Goal: Transaction & Acquisition: Book appointment/travel/reservation

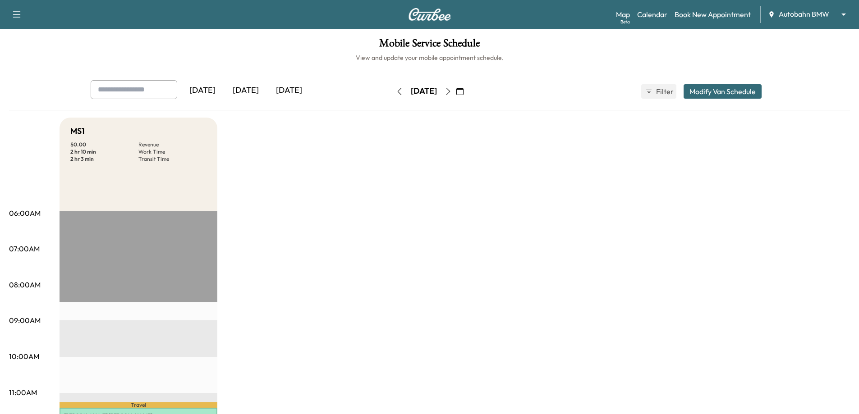
click at [838, 9] on div "Map Beta Calendar Book New Appointment Autobahn BMW ******** ​" at bounding box center [734, 14] width 236 height 17
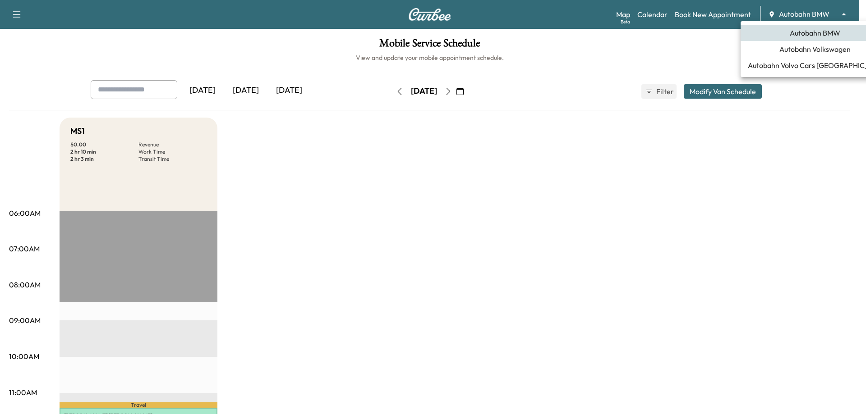
click at [843, 13] on body "Support Log Out Map Beta Calendar Book New Appointment Autobahn BMW ******** ​ …" at bounding box center [433, 207] width 866 height 414
click at [806, 53] on span "Autobahn Volkswagen" at bounding box center [814, 49] width 71 height 11
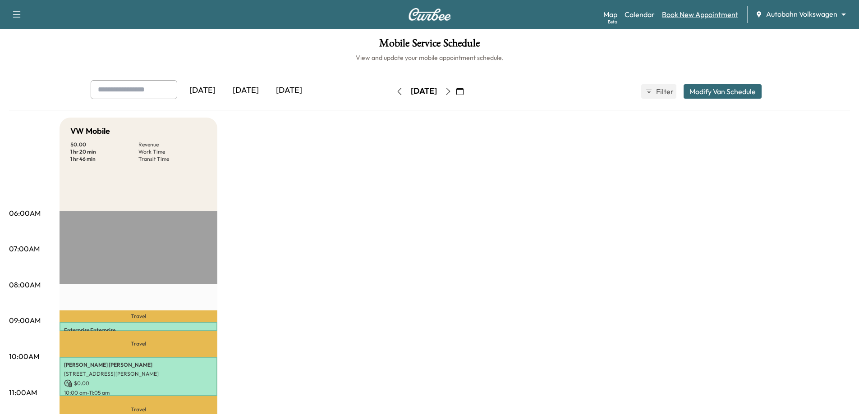
click at [692, 17] on link "Book New Appointment" at bounding box center [700, 14] width 76 height 11
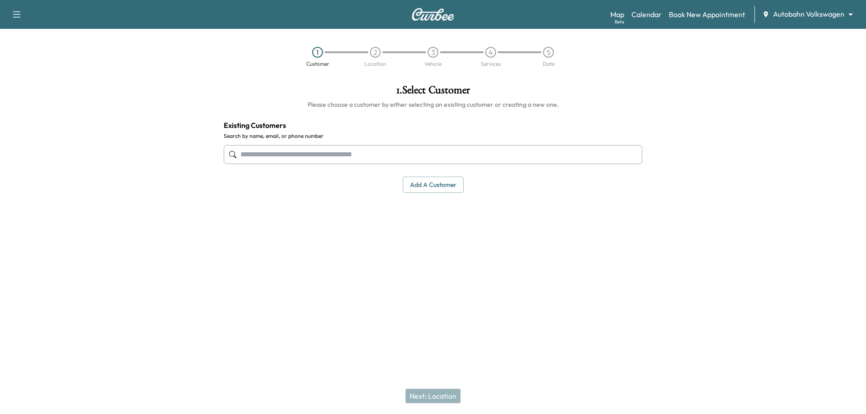
paste input "**********"
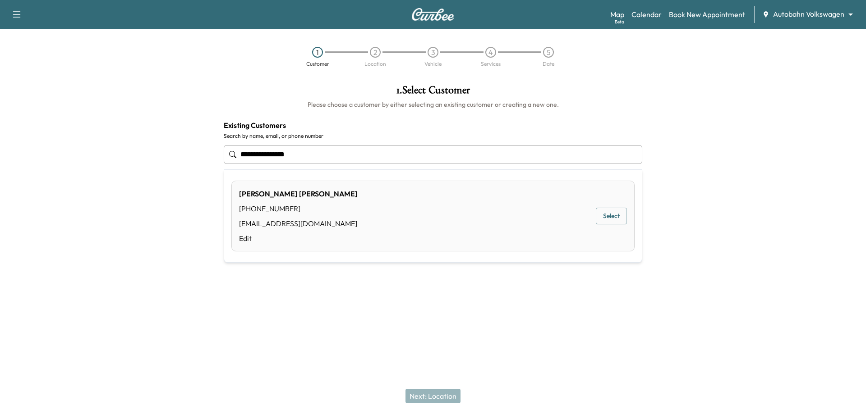
click at [404, 216] on div "[PERSON_NAME] [PHONE_NUMBER] [EMAIL_ADDRESS][DOMAIN_NAME] Edit Select" at bounding box center [432, 216] width 403 height 71
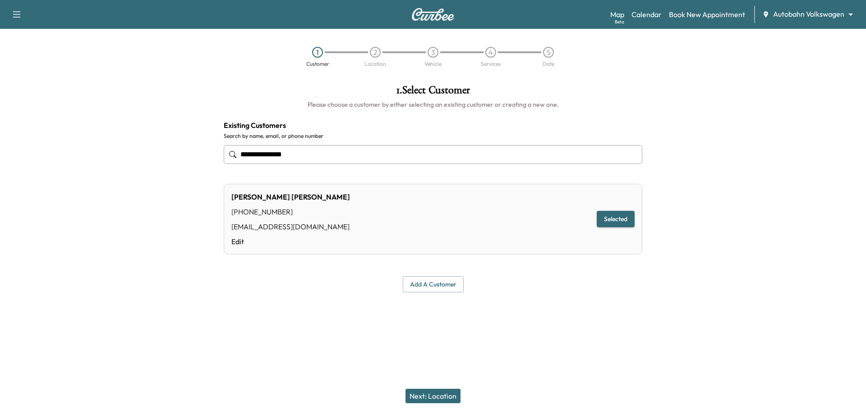
type input "**********"
click at [429, 400] on button "Next: Location" at bounding box center [432, 396] width 55 height 14
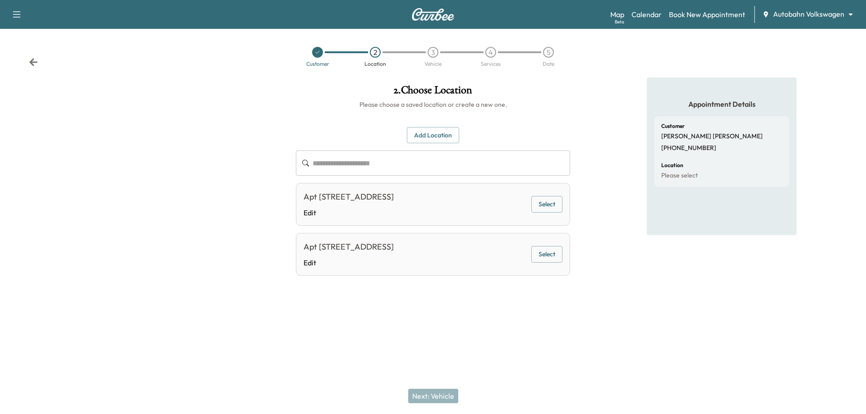
click at [429, 133] on button "Add Location" at bounding box center [433, 135] width 52 height 17
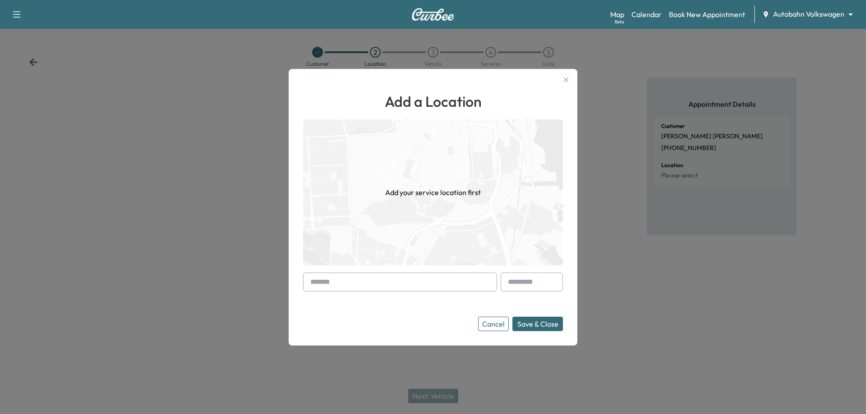
click at [363, 278] on input "text" at bounding box center [400, 282] width 194 height 19
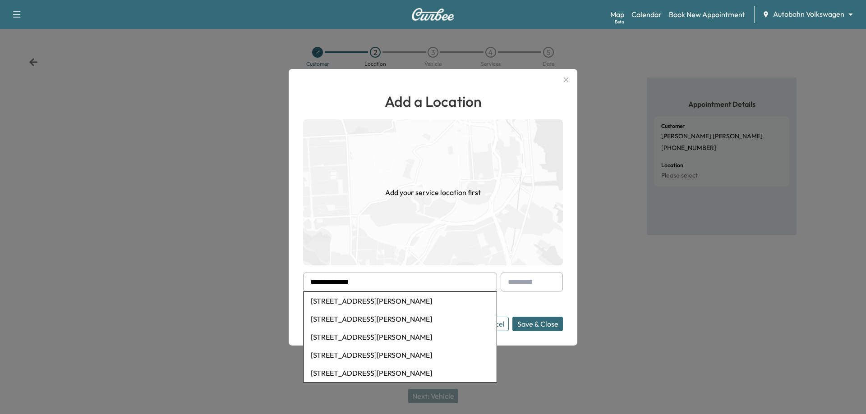
click at [392, 301] on li "[STREET_ADDRESS][PERSON_NAME]" at bounding box center [399, 301] width 193 height 18
type input "**********"
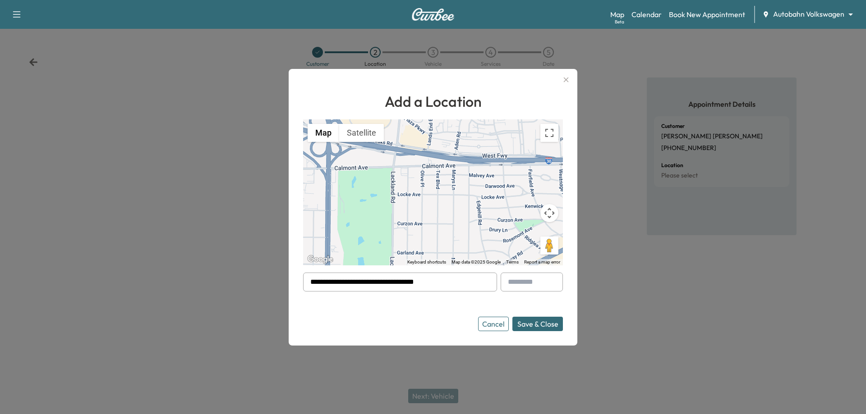
click at [547, 327] on button "Save & Close" at bounding box center [537, 324] width 51 height 14
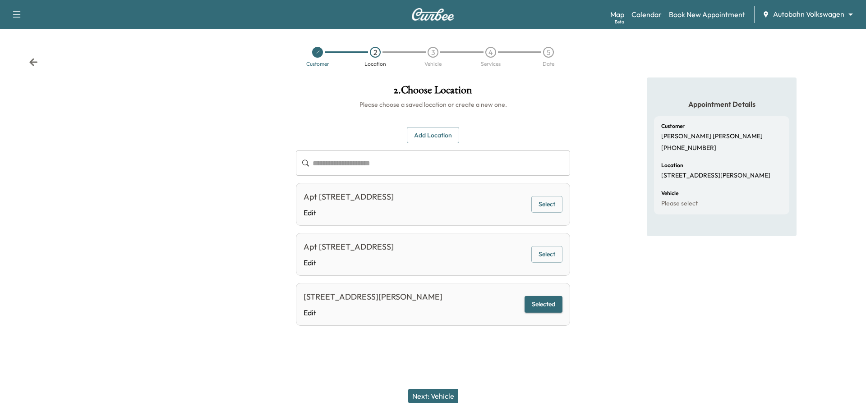
click at [425, 395] on button "Next: Vehicle" at bounding box center [433, 396] width 50 height 14
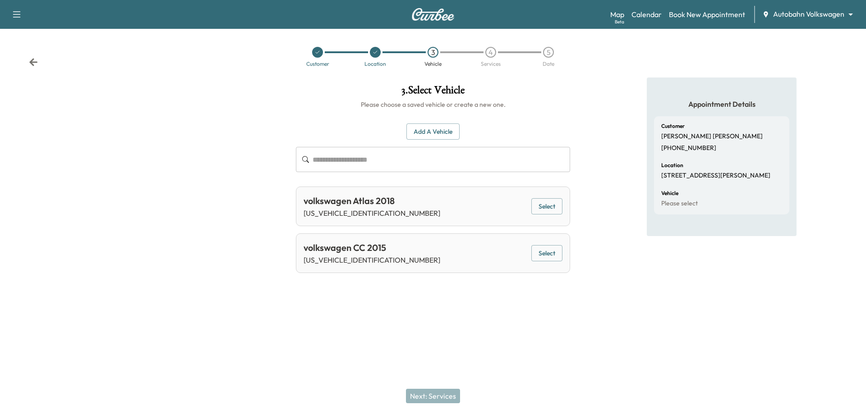
click at [442, 135] on button "Add a Vehicle" at bounding box center [432, 132] width 53 height 17
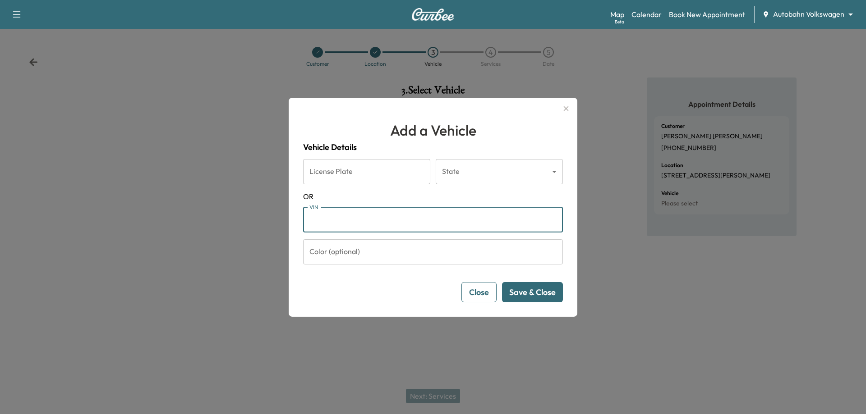
paste input "**********"
type input "**********"
click at [539, 292] on button "Save & Close" at bounding box center [532, 292] width 61 height 20
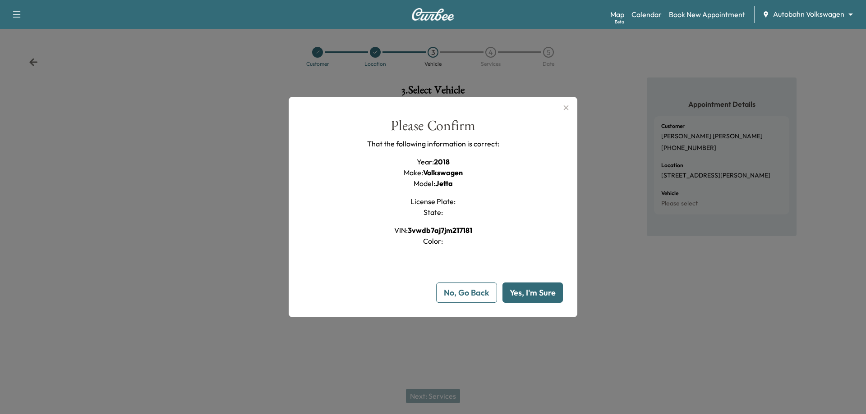
click at [539, 292] on button "Yes, I'm Sure" at bounding box center [532, 293] width 60 height 20
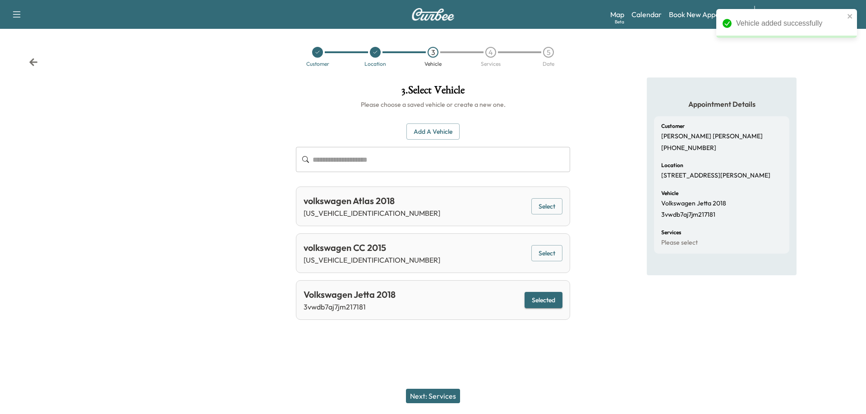
click at [438, 400] on button "Next: Services" at bounding box center [433, 396] width 54 height 14
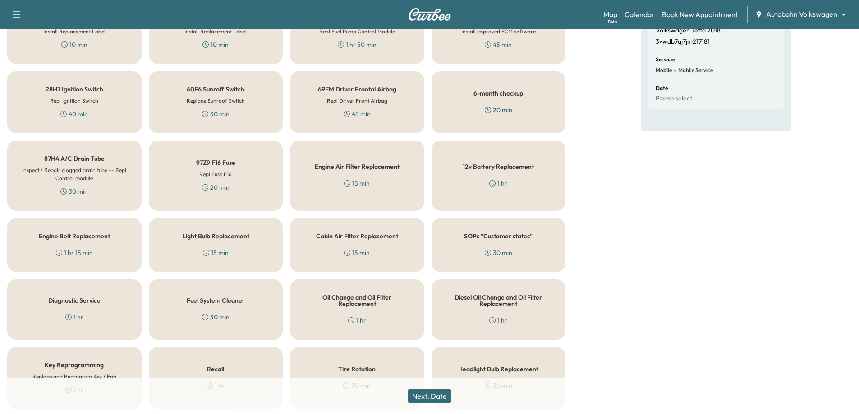
scroll to position [180, 0]
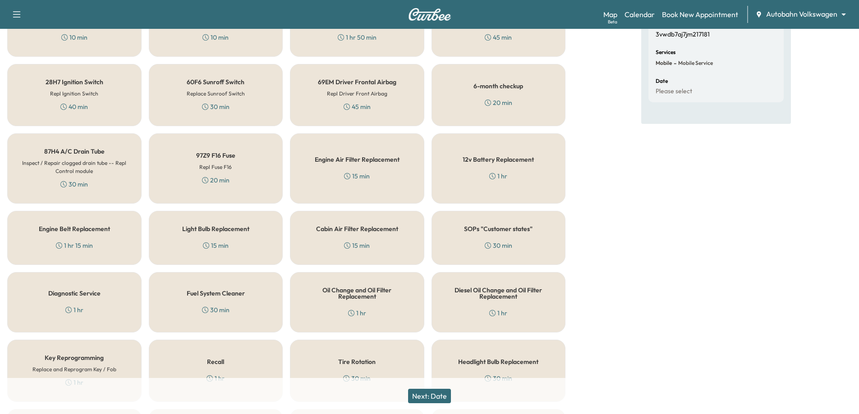
click at [391, 303] on div "Oil Change and Oil Filter Replacement 1 hr" at bounding box center [357, 302] width 134 height 60
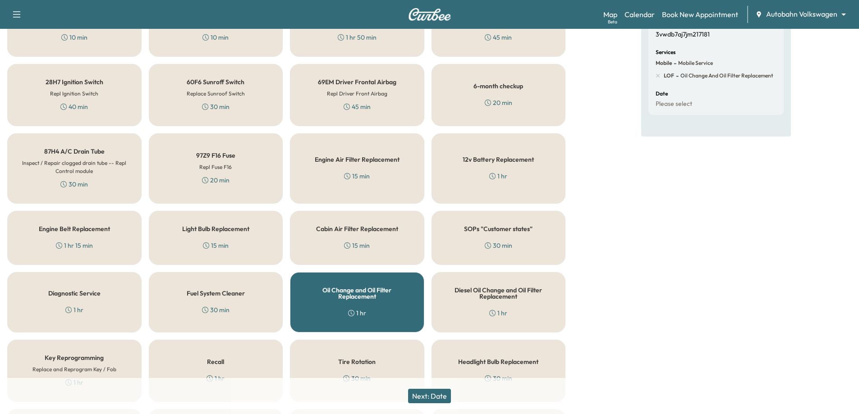
click at [433, 391] on button "Next: Date" at bounding box center [429, 396] width 43 height 14
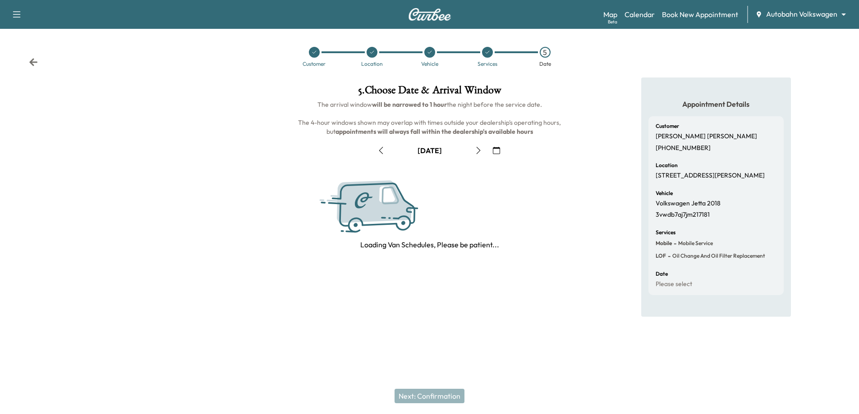
scroll to position [0, 0]
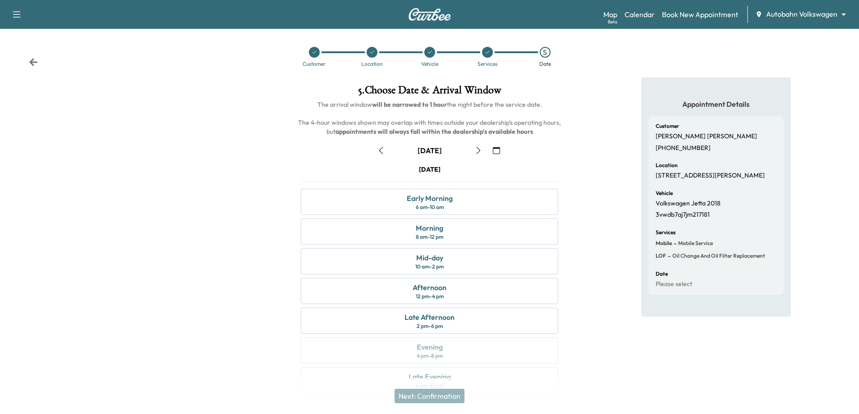
click at [498, 152] on icon "button" at bounding box center [496, 150] width 7 height 7
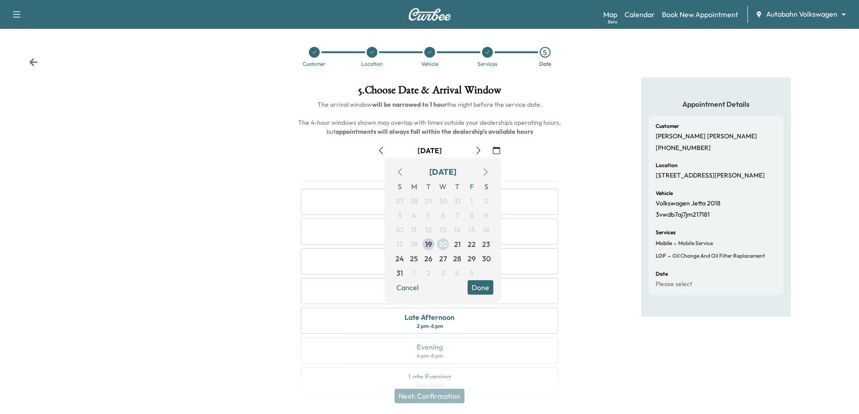
click at [442, 244] on span "20" at bounding box center [443, 244] width 9 height 11
click at [592, 222] on div "Appointment Details Customer [PERSON_NAME] [PHONE_NUMBER] Location [STREET_ADDR…" at bounding box center [716, 241] width 286 height 327
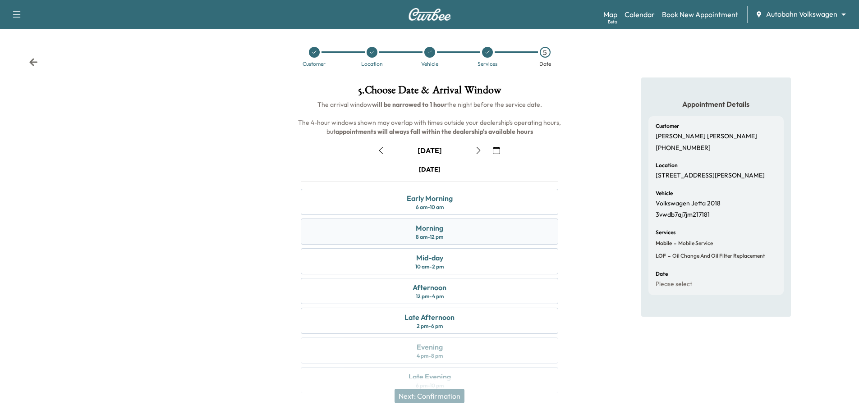
click at [460, 232] on div "Morning 8 am - 12 pm" at bounding box center [429, 232] width 257 height 26
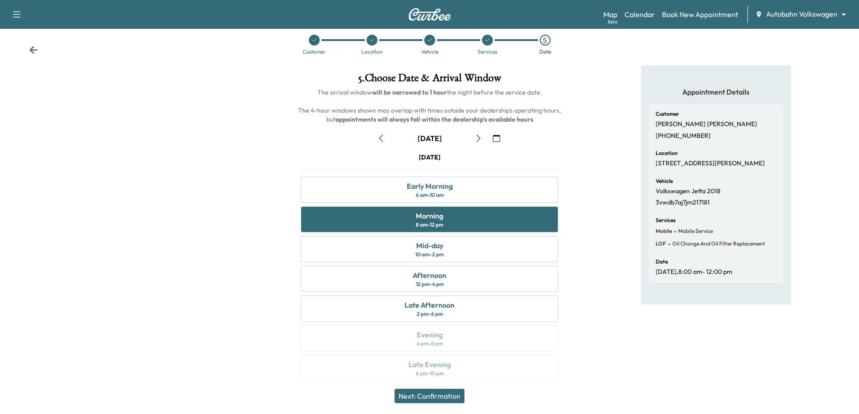
scroll to position [19, 0]
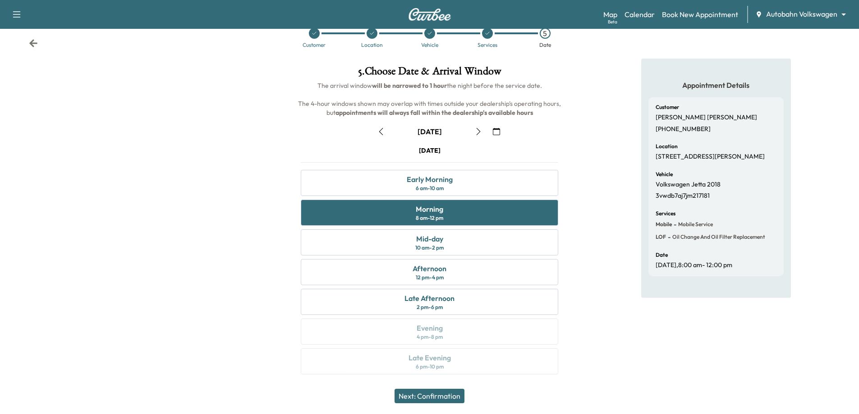
click at [446, 397] on button "Next: Confirmation" at bounding box center [430, 396] width 70 height 14
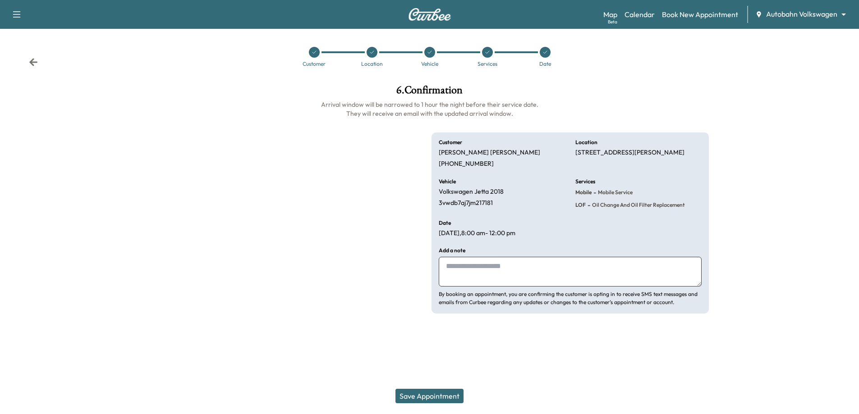
scroll to position [0, 0]
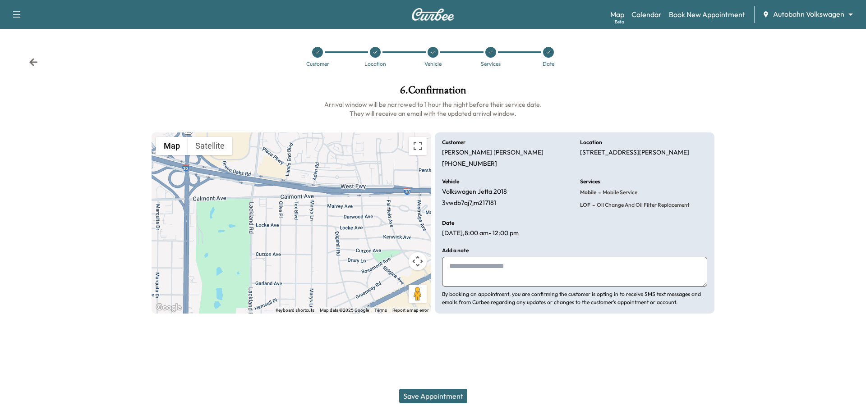
click at [444, 397] on button "Save Appointment" at bounding box center [433, 396] width 68 height 14
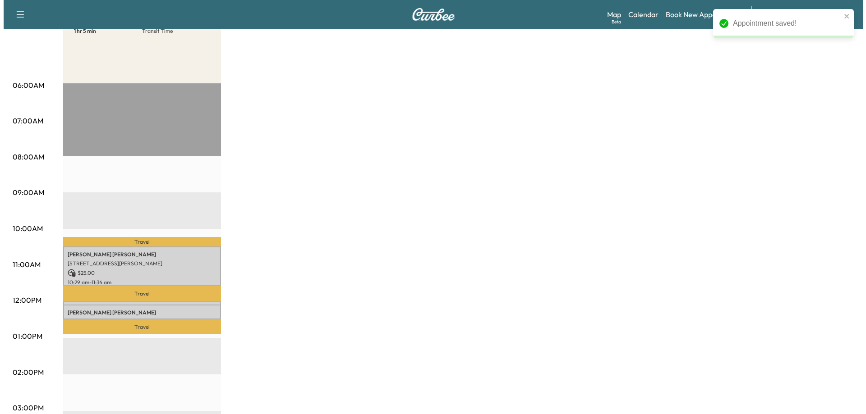
scroll to position [180, 0]
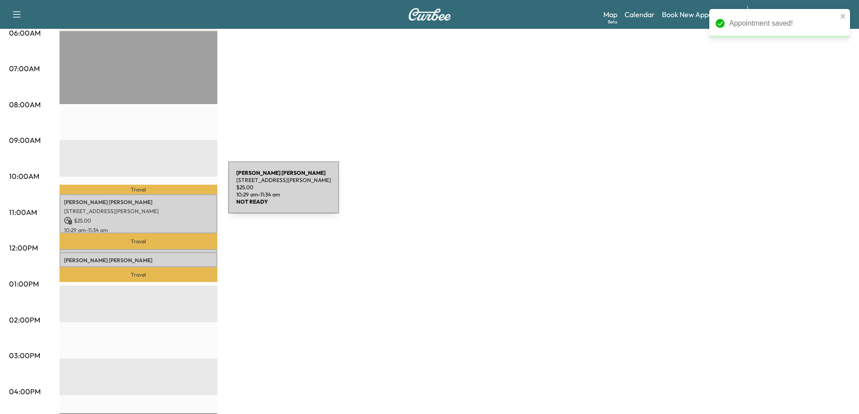
click at [156, 196] on div "[PERSON_NAME] [STREET_ADDRESS][PERSON_NAME] $ 25.00 10:29 am - 11:34 am" at bounding box center [139, 213] width 158 height 39
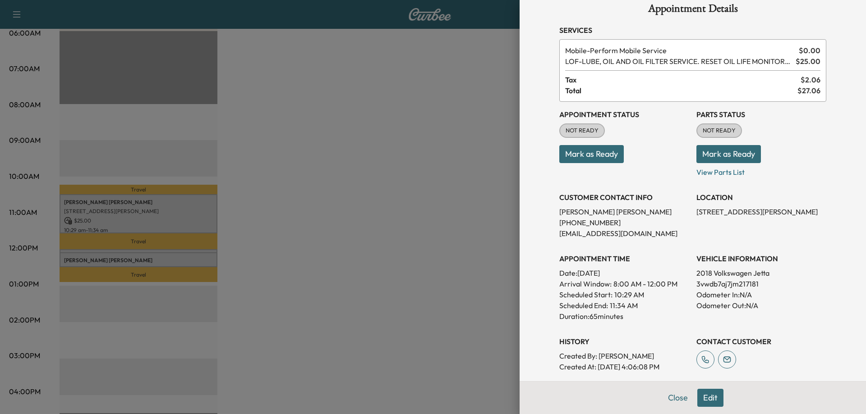
scroll to position [0, 0]
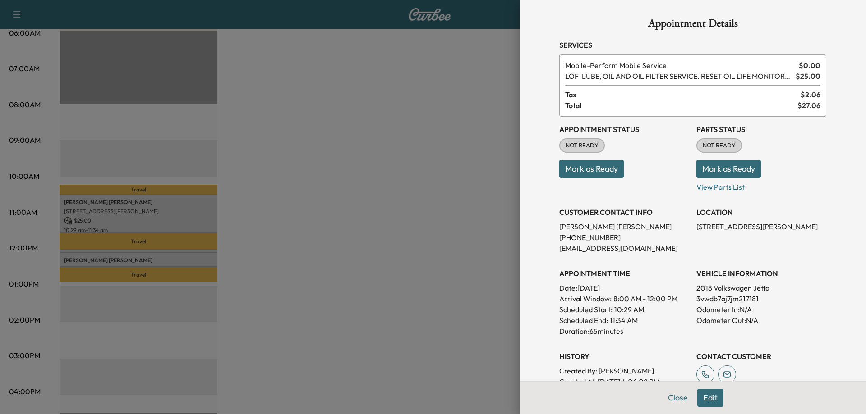
drag, startPoint x: 368, startPoint y: 170, endPoint x: 365, endPoint y: 164, distance: 6.7
click at [368, 170] on div at bounding box center [433, 207] width 866 height 414
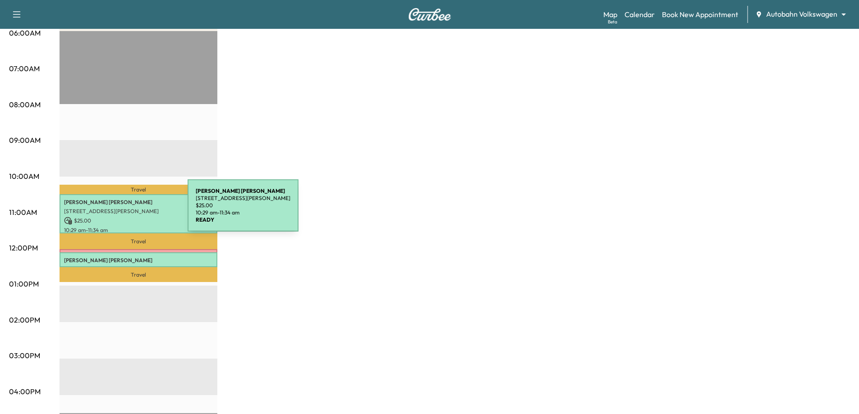
click at [120, 211] on p "[STREET_ADDRESS][PERSON_NAME]" at bounding box center [138, 211] width 149 height 7
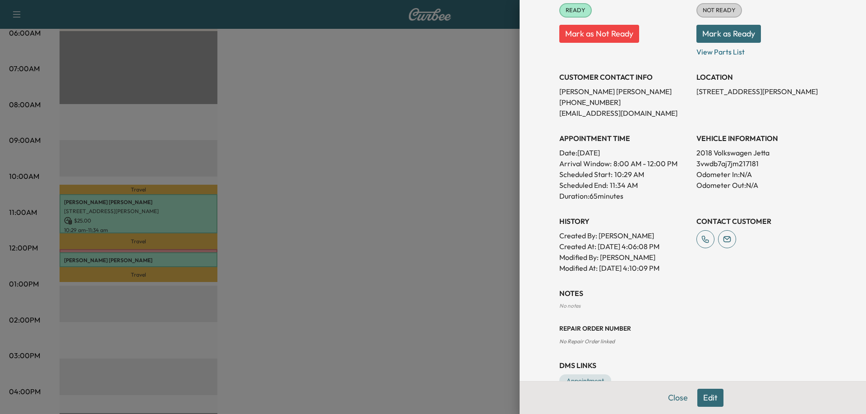
scroll to position [45, 0]
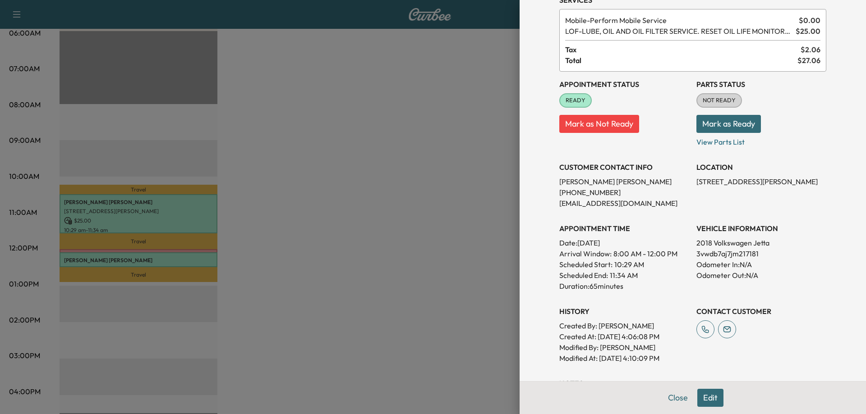
click at [697, 400] on button "Edit" at bounding box center [710, 398] width 26 height 18
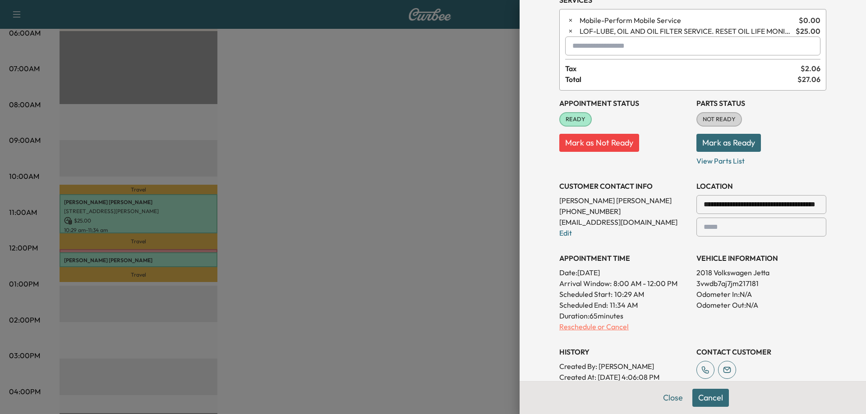
click at [607, 326] on p "Reschedule or Cancel" at bounding box center [624, 327] width 130 height 11
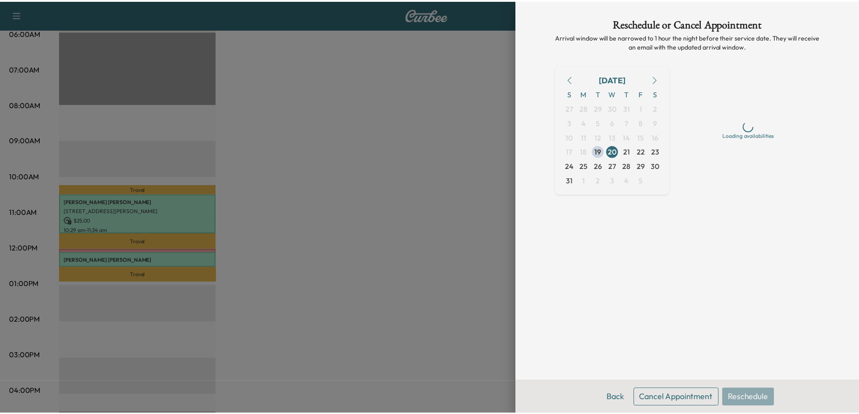
scroll to position [0, 0]
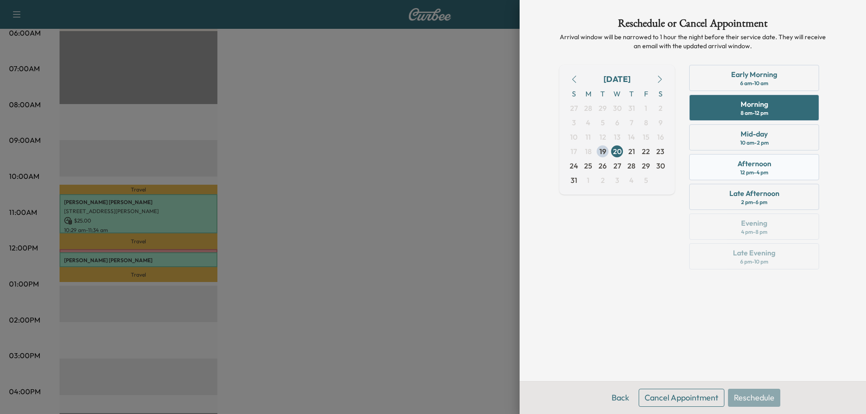
click at [776, 168] on div "Afternoon 12 pm - 4 pm" at bounding box center [754, 167] width 130 height 26
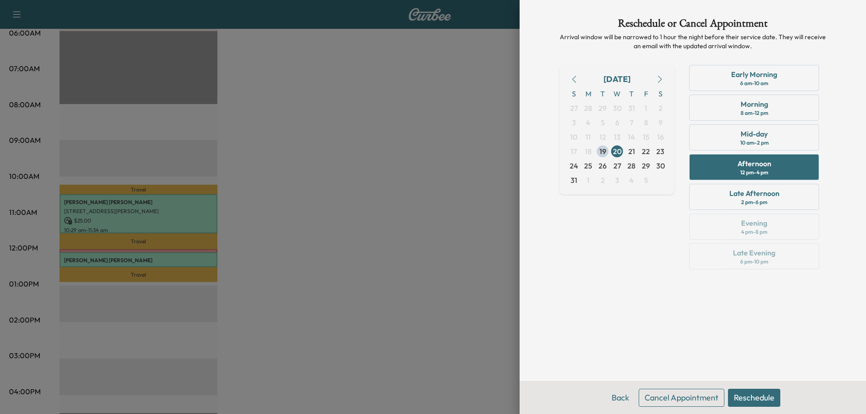
click at [759, 400] on button "Reschedule" at bounding box center [754, 398] width 52 height 18
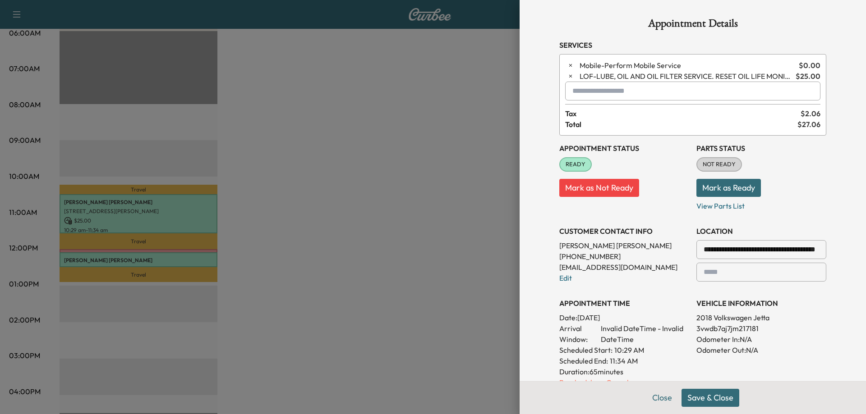
click at [708, 398] on button "Save & Close" at bounding box center [710, 398] width 58 height 18
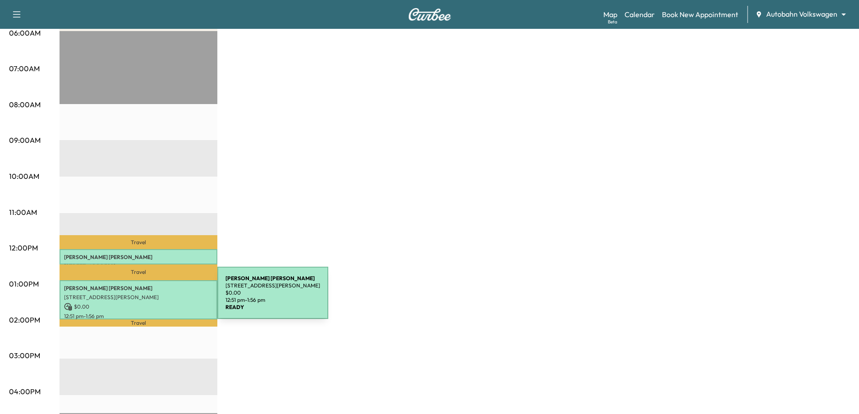
click at [150, 299] on div "[PERSON_NAME] [STREET_ADDRESS][PERSON_NAME] $ 0.00 12:51 pm - 1:56 pm" at bounding box center [139, 299] width 158 height 39
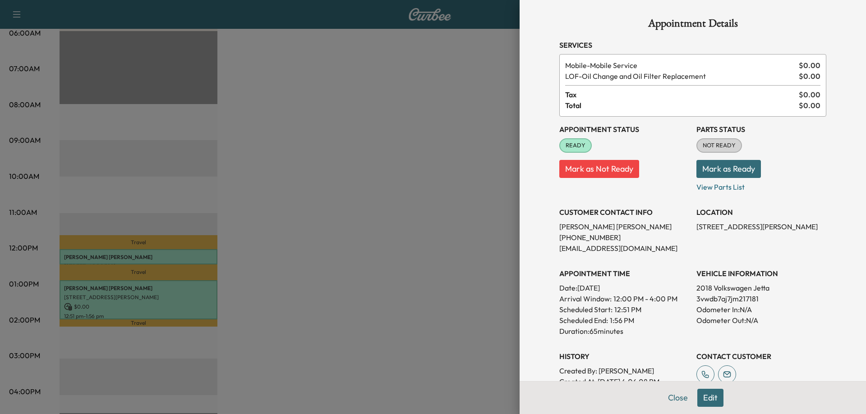
click at [372, 255] on div at bounding box center [433, 207] width 866 height 414
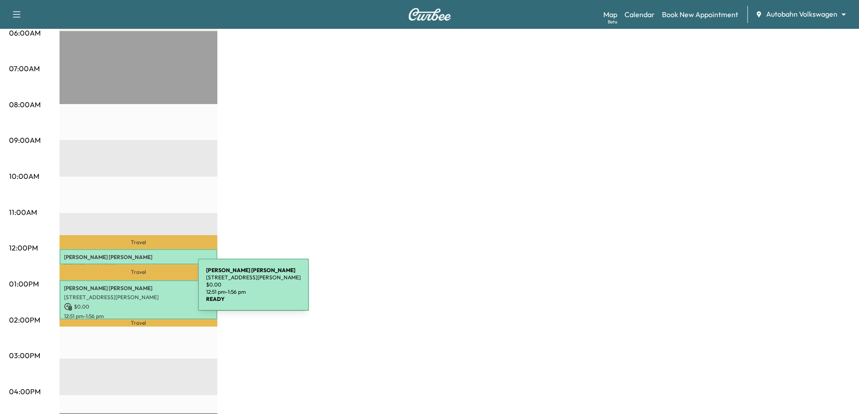
click at [130, 290] on div "[PERSON_NAME] [STREET_ADDRESS][PERSON_NAME] $ 0.00 12:51 pm - 1:56 pm" at bounding box center [139, 299] width 158 height 39
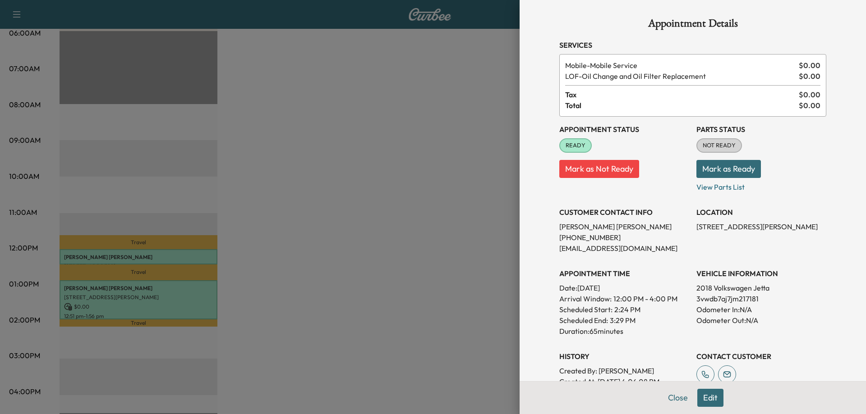
click at [450, 290] on div at bounding box center [433, 207] width 866 height 414
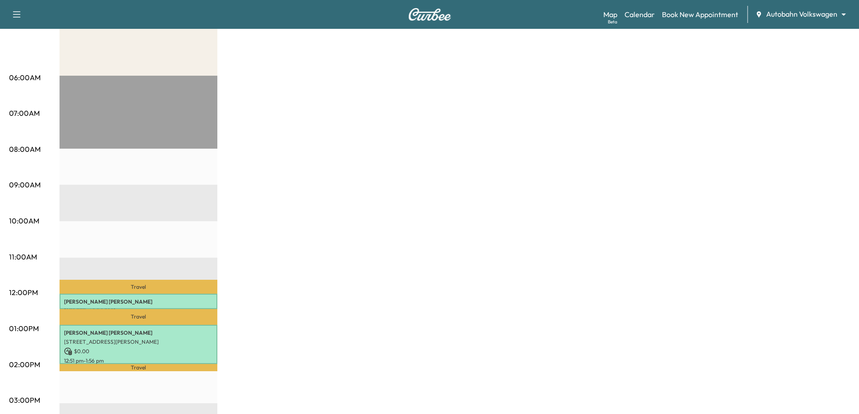
scroll to position [45, 0]
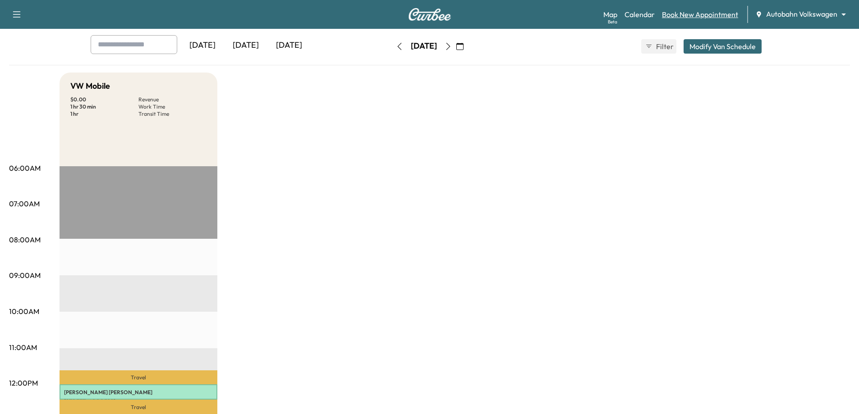
click at [690, 14] on link "Book New Appointment" at bounding box center [700, 14] width 76 height 11
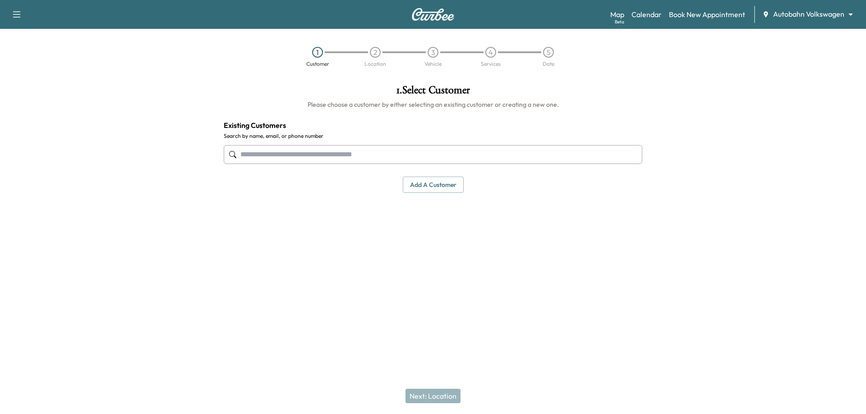
paste input "**********"
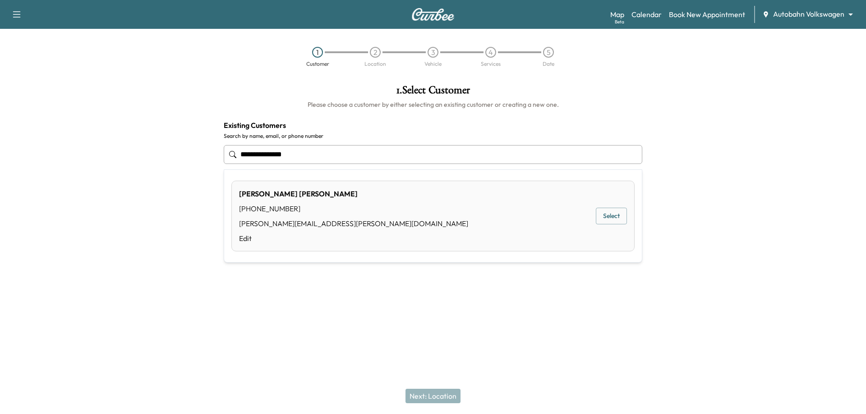
click at [340, 231] on div "[PERSON_NAME] [PHONE_NUMBER] [PERSON_NAME][EMAIL_ADDRESS][PERSON_NAME][DOMAIN_N…" at bounding box center [432, 216] width 403 height 71
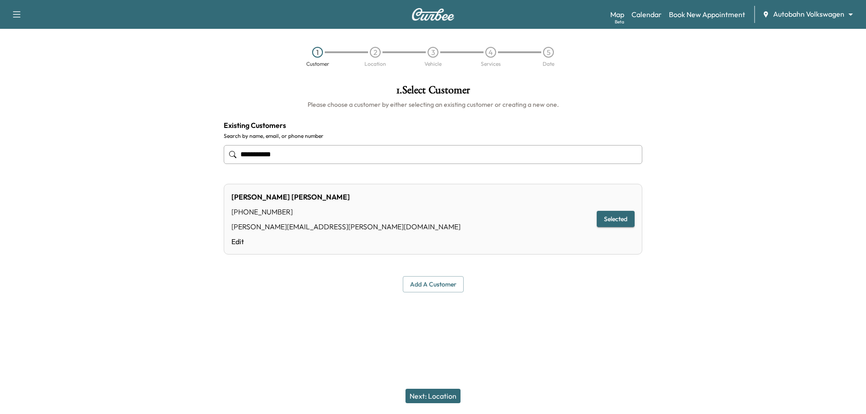
type input "**********"
click at [429, 394] on button "Next: Location" at bounding box center [432, 396] width 55 height 14
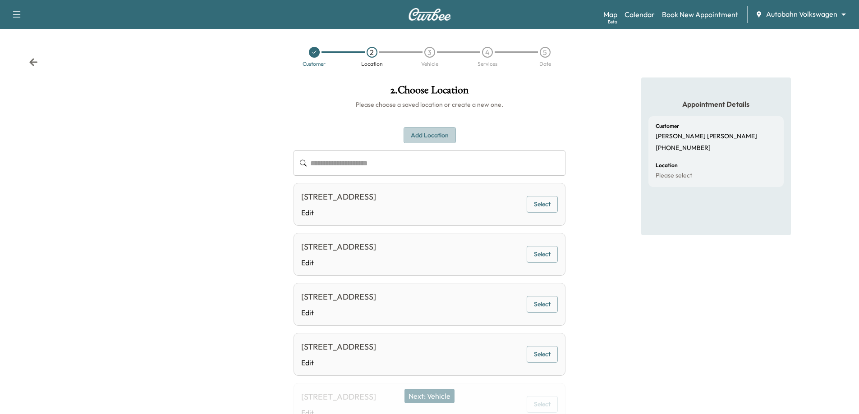
click at [430, 138] on button "Add Location" at bounding box center [430, 135] width 52 height 17
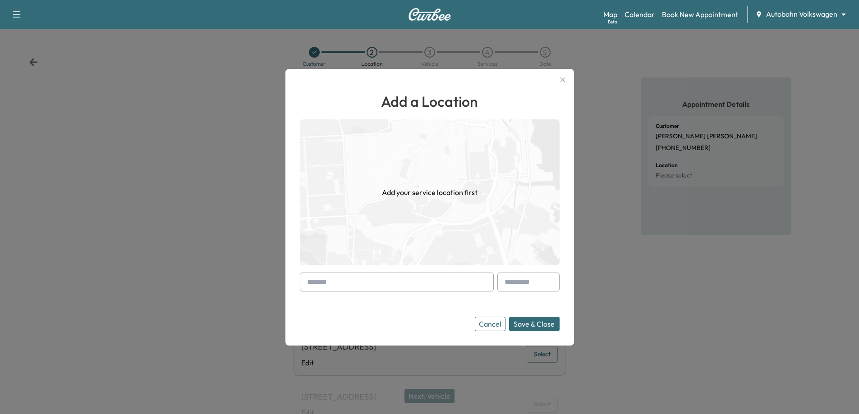
click at [390, 276] on input "text" at bounding box center [397, 282] width 194 height 19
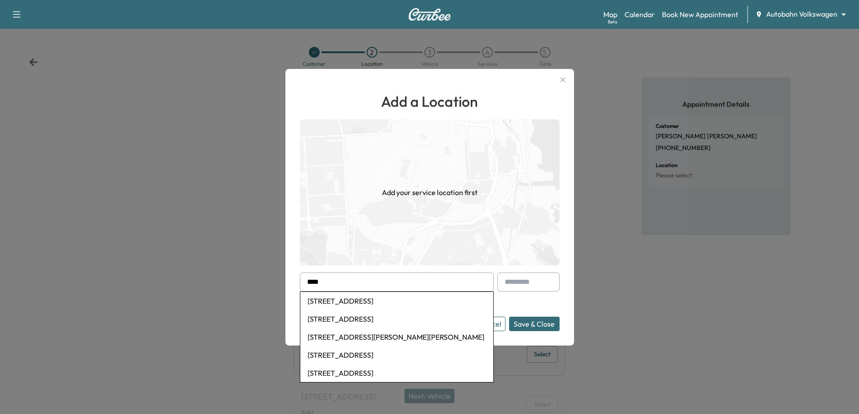
click at [389, 296] on li "[STREET_ADDRESS]" at bounding box center [396, 301] width 193 height 18
type input "**********"
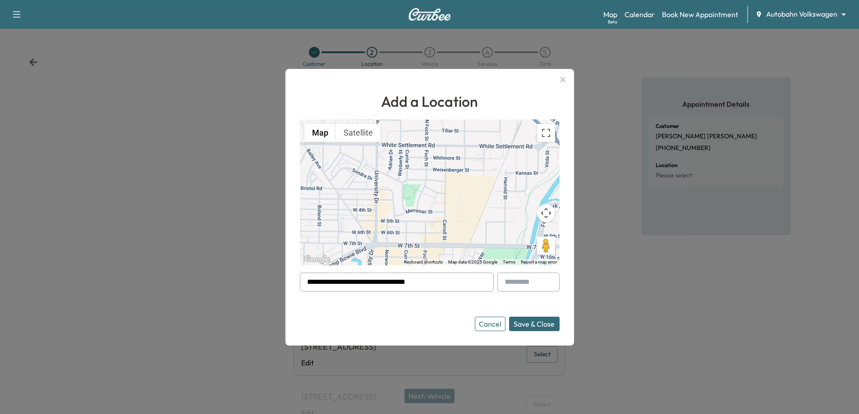
click at [536, 287] on input "text" at bounding box center [528, 282] width 62 height 19
type input "****"
click at [539, 319] on button "Save & Close" at bounding box center [534, 324] width 51 height 14
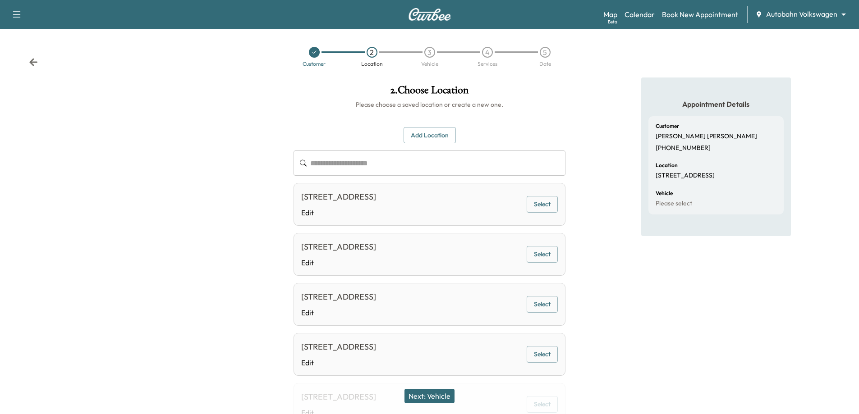
click at [436, 400] on button "Next: Vehicle" at bounding box center [429, 396] width 50 height 14
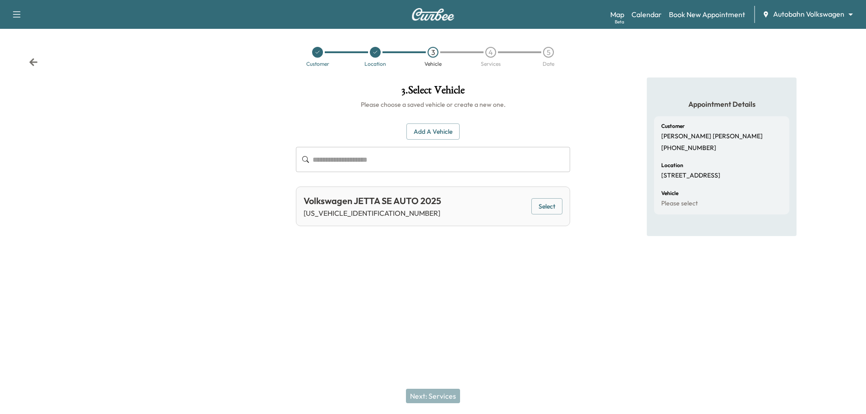
click at [547, 199] on button "Select" at bounding box center [546, 206] width 31 height 17
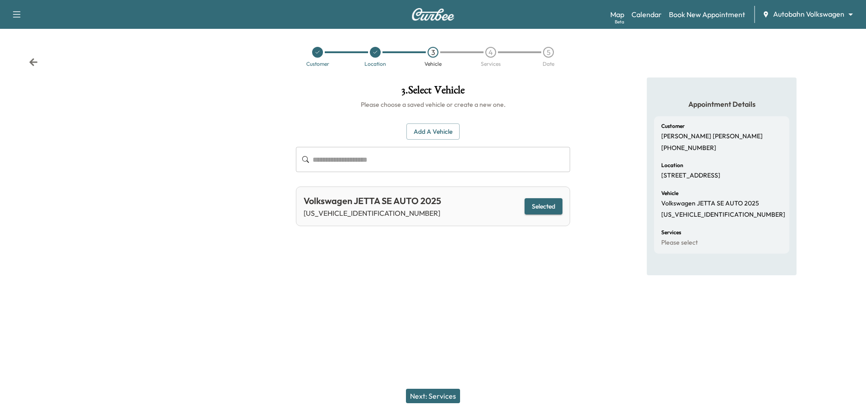
click at [426, 389] on button "Next: Services" at bounding box center [433, 396] width 54 height 14
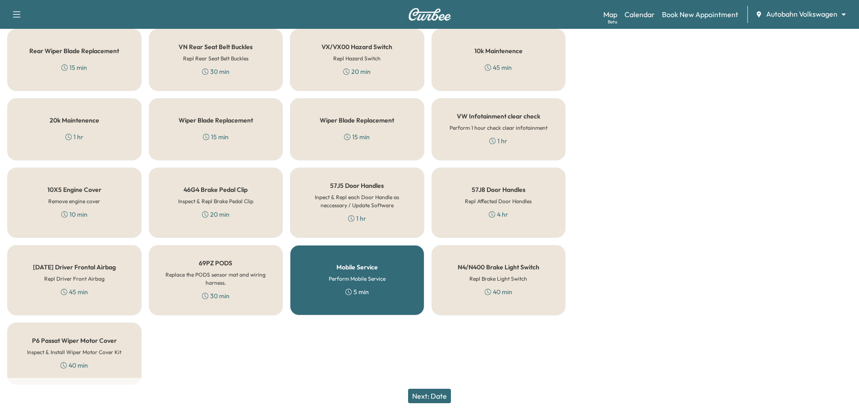
scroll to position [568, 0]
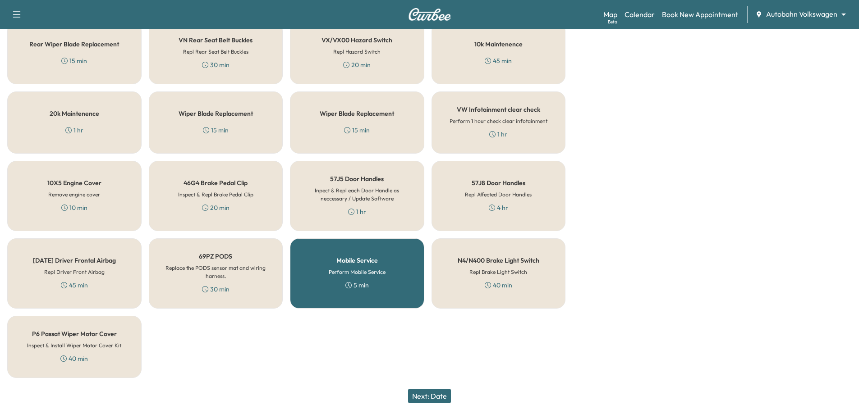
click at [530, 61] on div "10k Maintenence 45 min" at bounding box center [499, 53] width 134 height 62
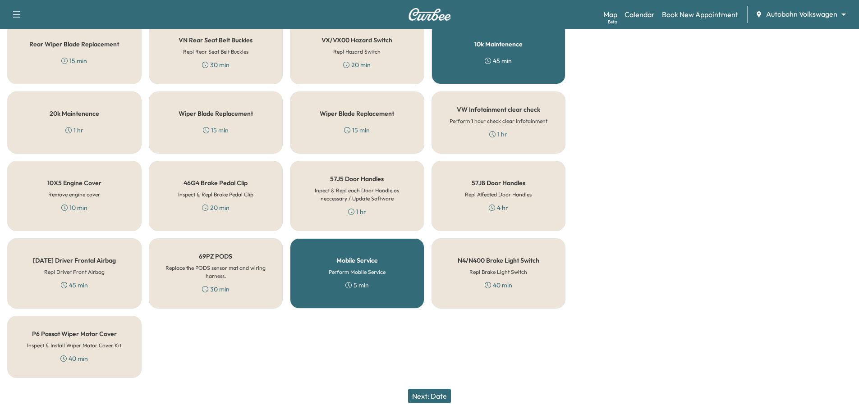
click at [444, 393] on button "Next: Date" at bounding box center [429, 396] width 43 height 14
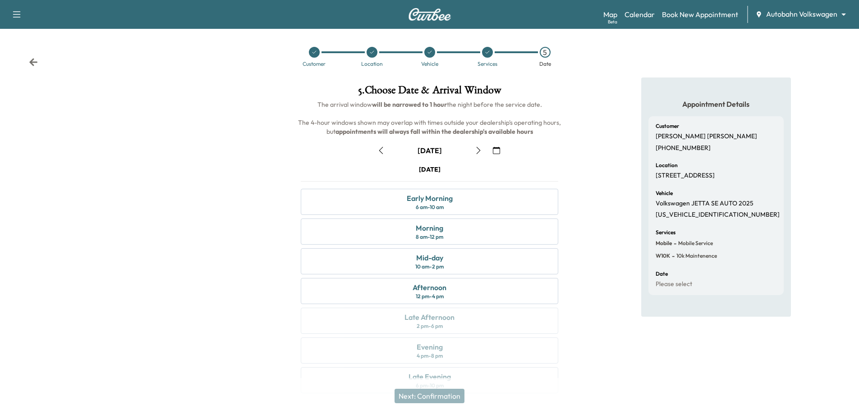
click at [497, 147] on icon "button" at bounding box center [496, 150] width 7 height 7
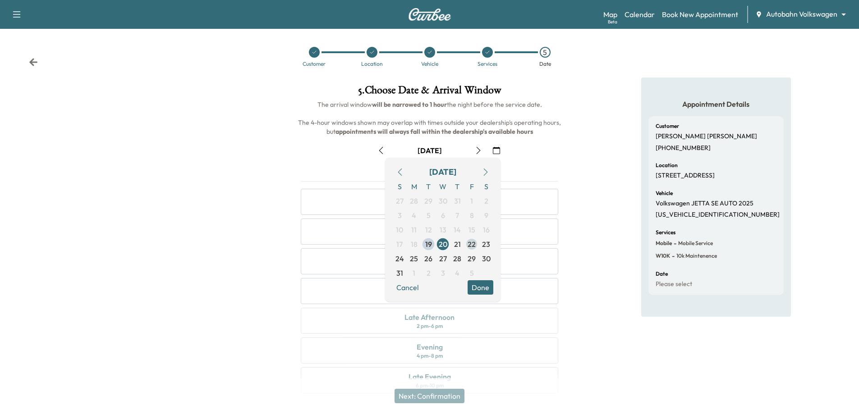
click at [470, 244] on span "22" at bounding box center [472, 244] width 8 height 11
click at [222, 237] on div at bounding box center [143, 241] width 286 height 327
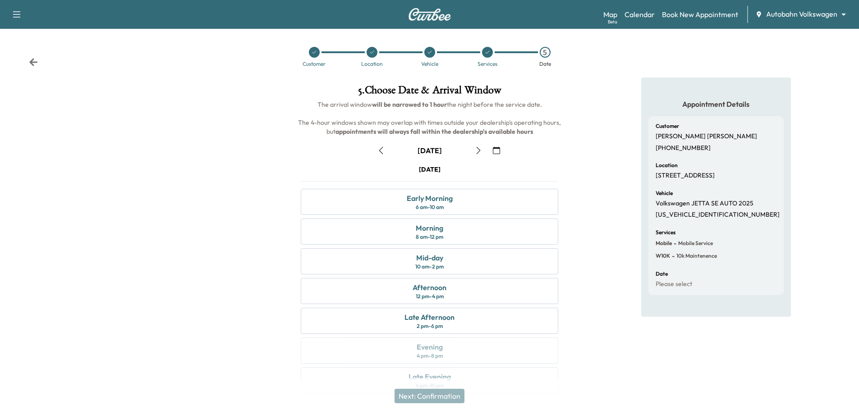
click at [39, 66] on div "Customer Location Vehicle Services 5 Date" at bounding box center [429, 56] width 859 height 41
click at [39, 62] on div "Customer Location Vehicle Services 5 Date" at bounding box center [429, 56] width 859 height 41
click at [28, 57] on div "Customer Location Vehicle Services 5 Date" at bounding box center [429, 56] width 859 height 41
click at [31, 57] on div "Customer Location Vehicle Services 5 Date" at bounding box center [429, 56] width 859 height 41
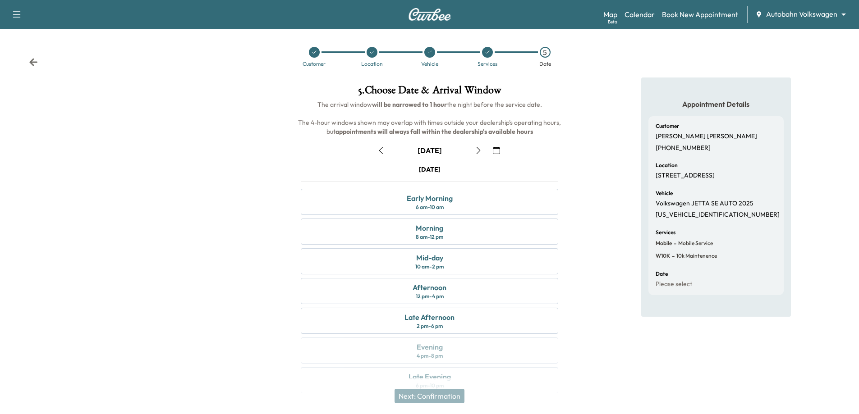
click at [32, 57] on div "Customer Location Vehicle Services 5 Date" at bounding box center [429, 56] width 859 height 41
click at [26, 65] on div "Customer Location Vehicle Services 5 Date" at bounding box center [429, 56] width 859 height 41
click at [32, 61] on icon at bounding box center [33, 62] width 8 height 8
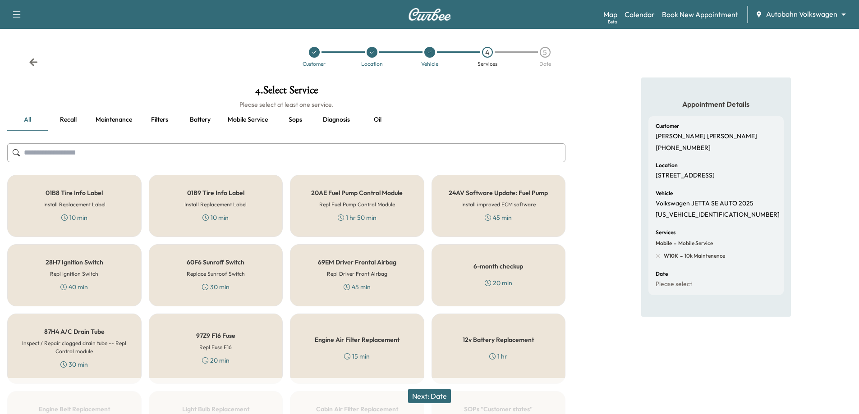
click at [35, 62] on icon at bounding box center [33, 62] width 8 height 8
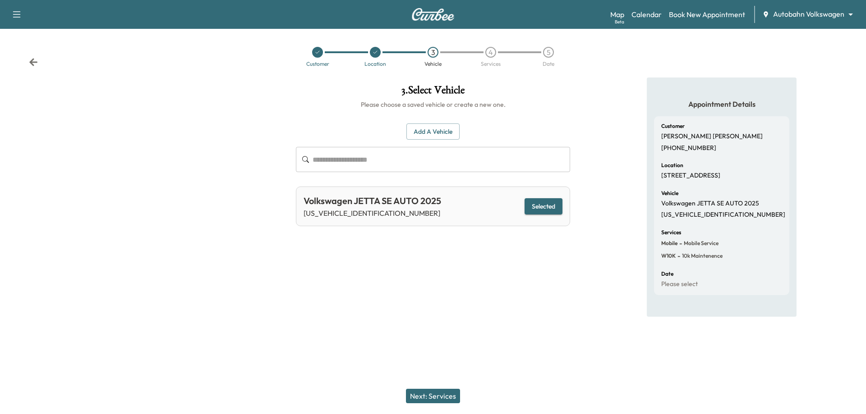
click at [35, 62] on icon at bounding box center [33, 62] width 8 height 8
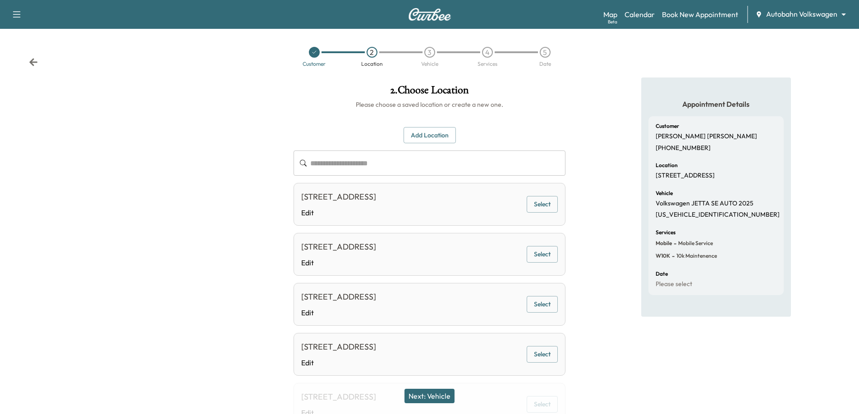
click at [35, 62] on icon at bounding box center [33, 62] width 8 height 8
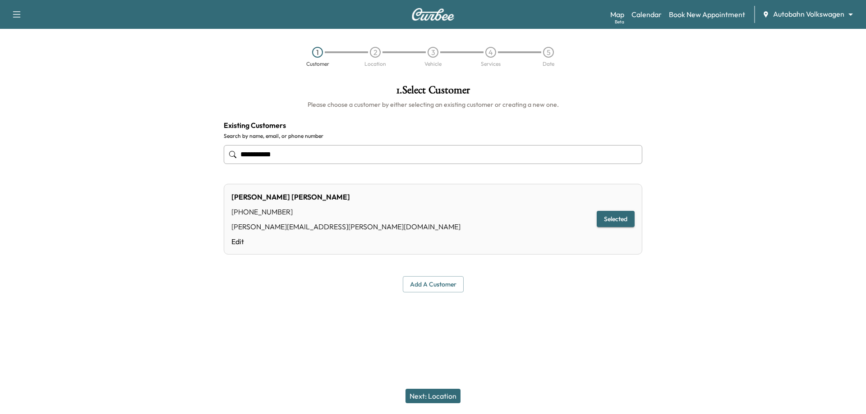
click at [35, 62] on div "1 Customer 2 Location 3 Vehicle 4 Services 5 Date" at bounding box center [433, 56] width 866 height 41
click at [845, 19] on div "Autobahn Volkswagen ******** ​" at bounding box center [810, 14] width 97 height 11
